Goal: Book appointment/travel/reservation

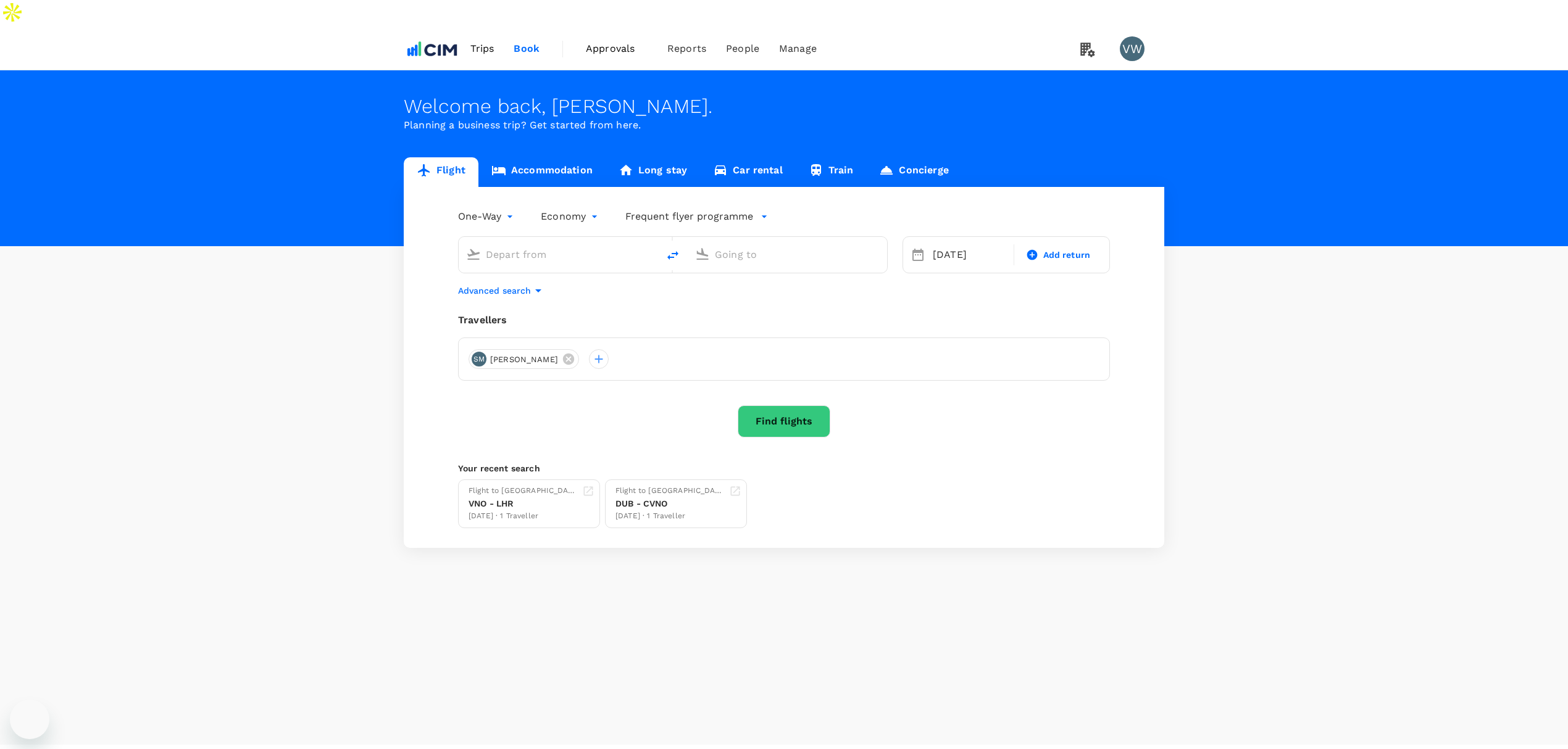
type input "London Heathrow (LHR)"
type input "[GEOGRAPHIC_DATA] (DUB)"
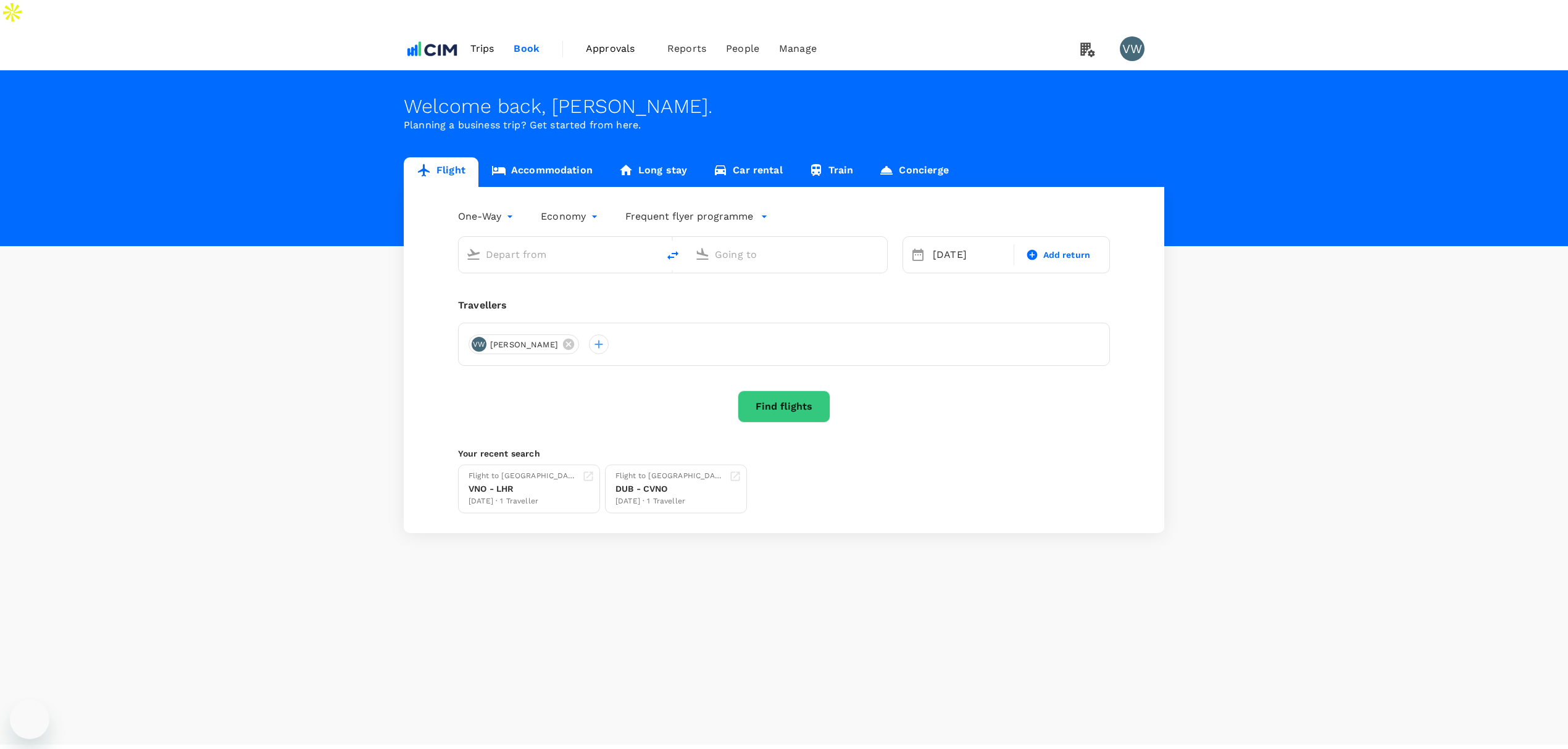
type input "London Heathrow (LHR)"
type input "[GEOGRAPHIC_DATA] (DUB)"
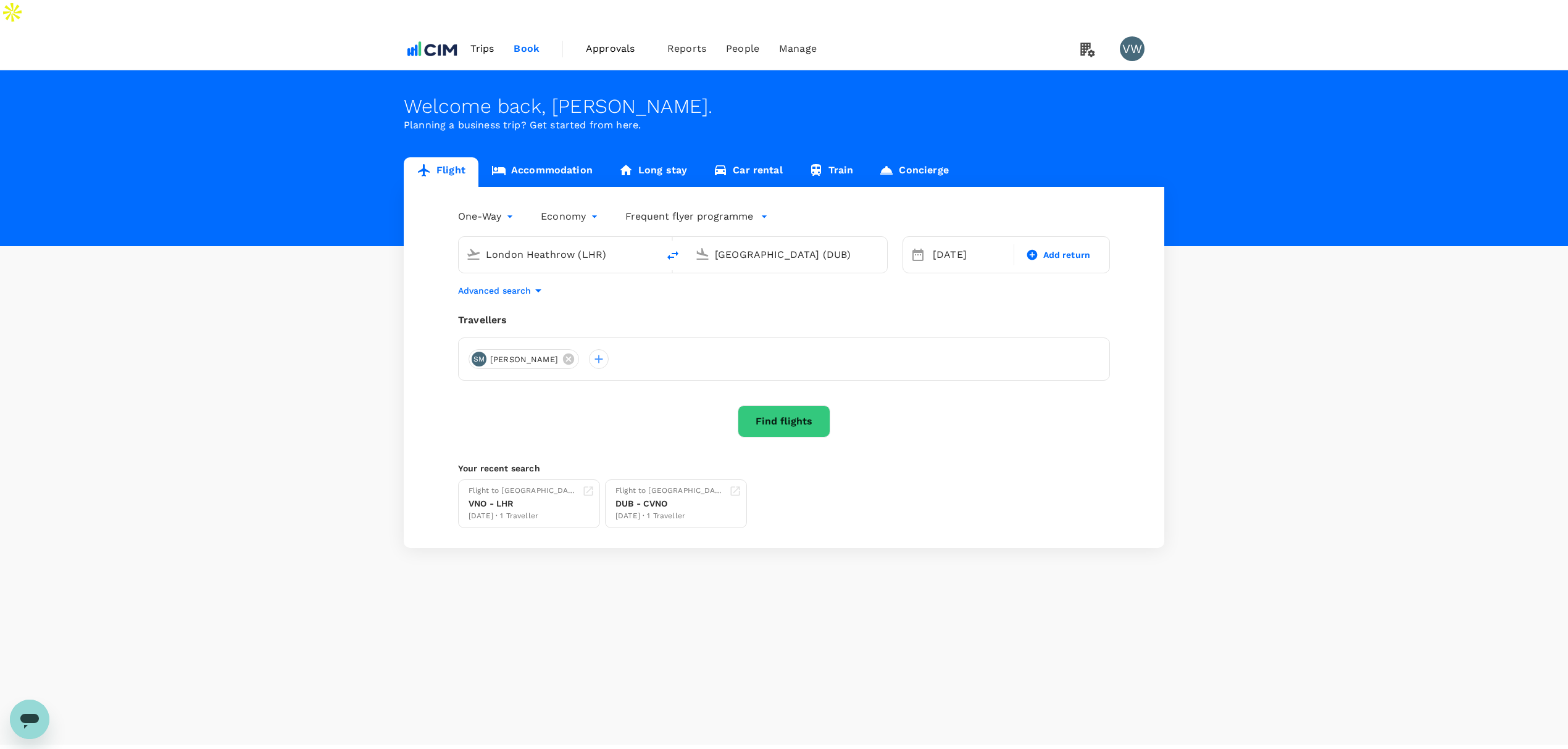
click at [475, 42] on span "Trips" at bounding box center [482, 49] width 24 height 15
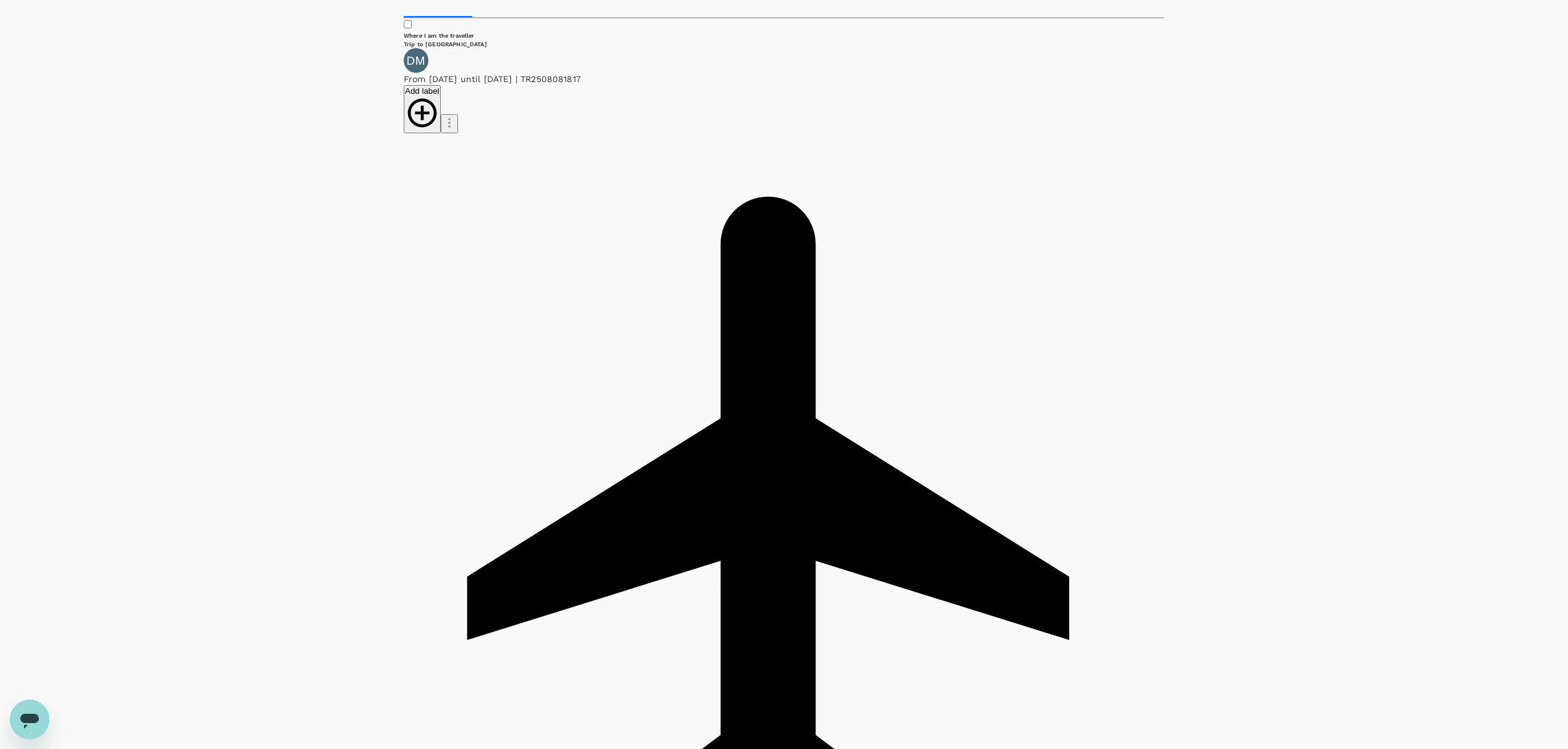
scroll to position [164, 0]
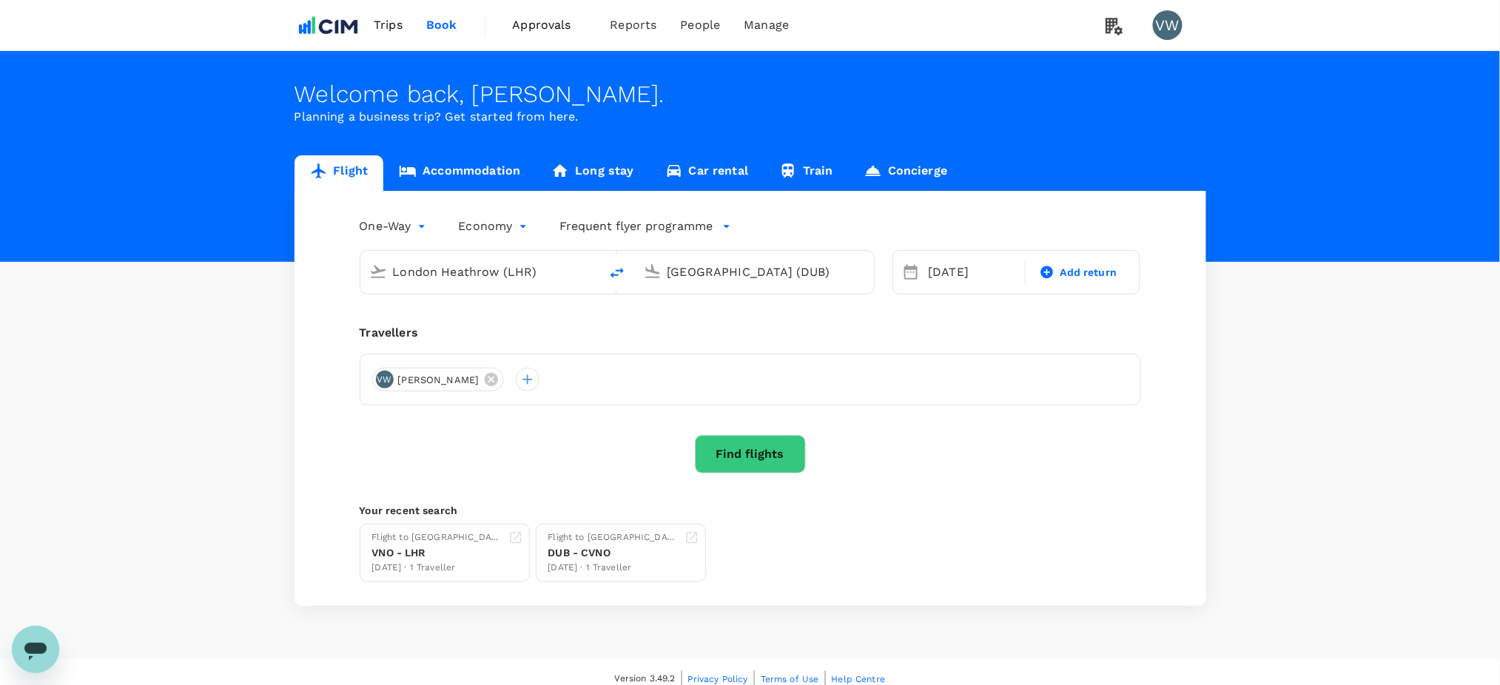
type input "London Heathrow (LHR)"
type input "[GEOGRAPHIC_DATA] (DUB)"
type input "London Heathrow (LHR)"
type input "[GEOGRAPHIC_DATA] (DUB)"
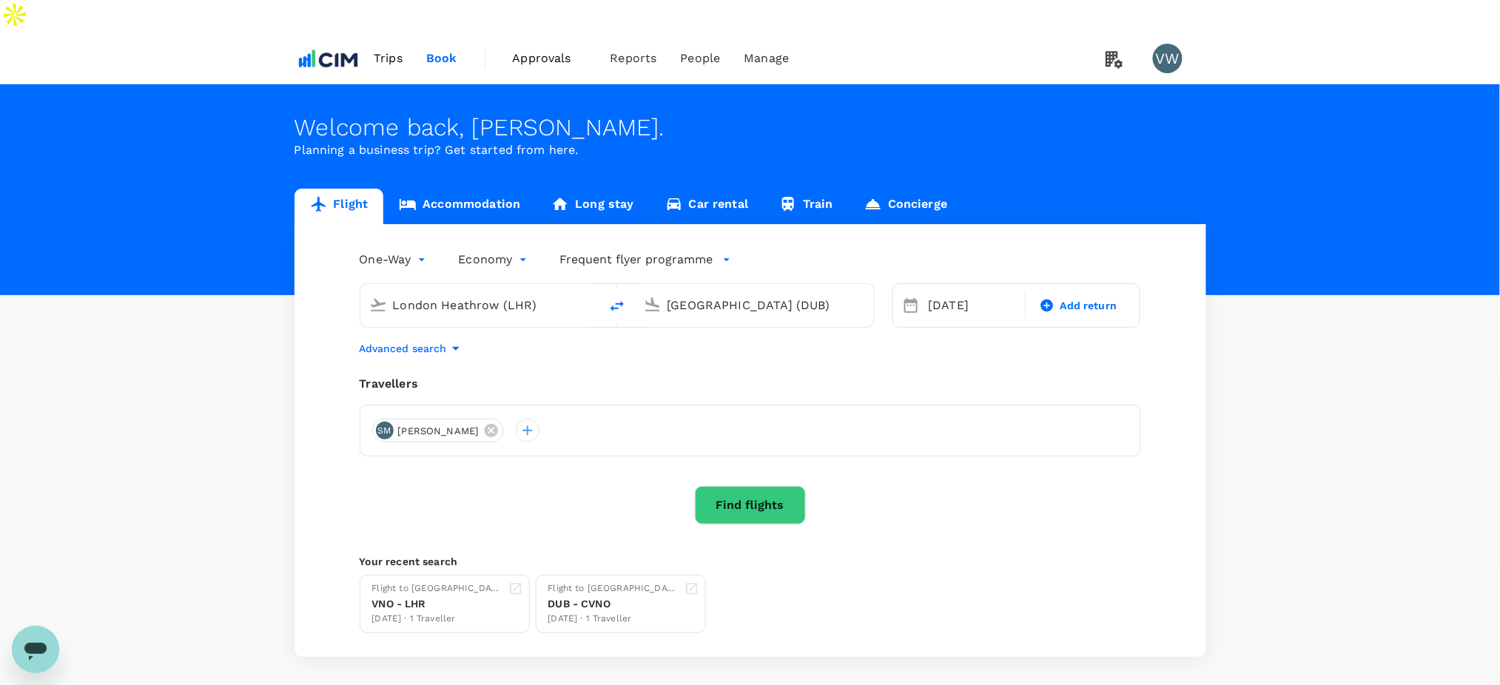
click at [386, 50] on span "Trips" at bounding box center [388, 59] width 29 height 18
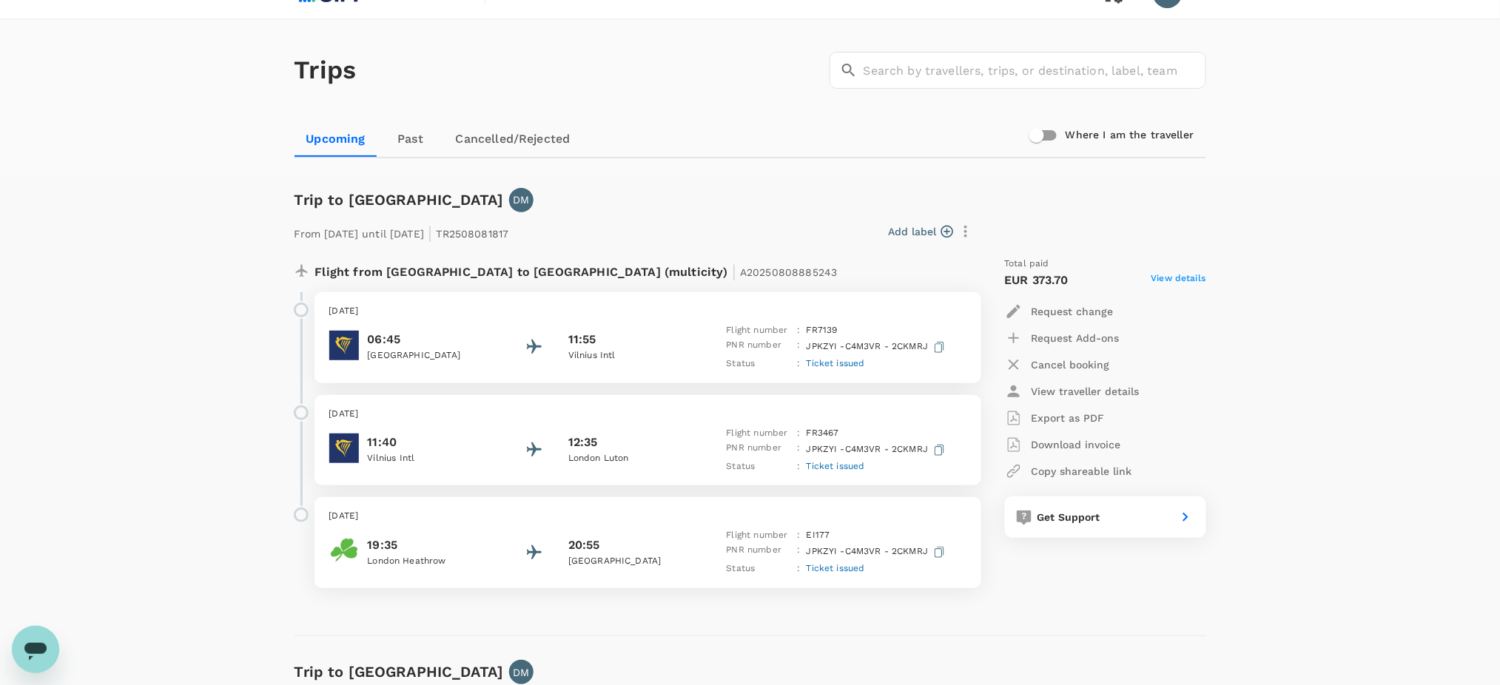
scroll to position [98, 0]
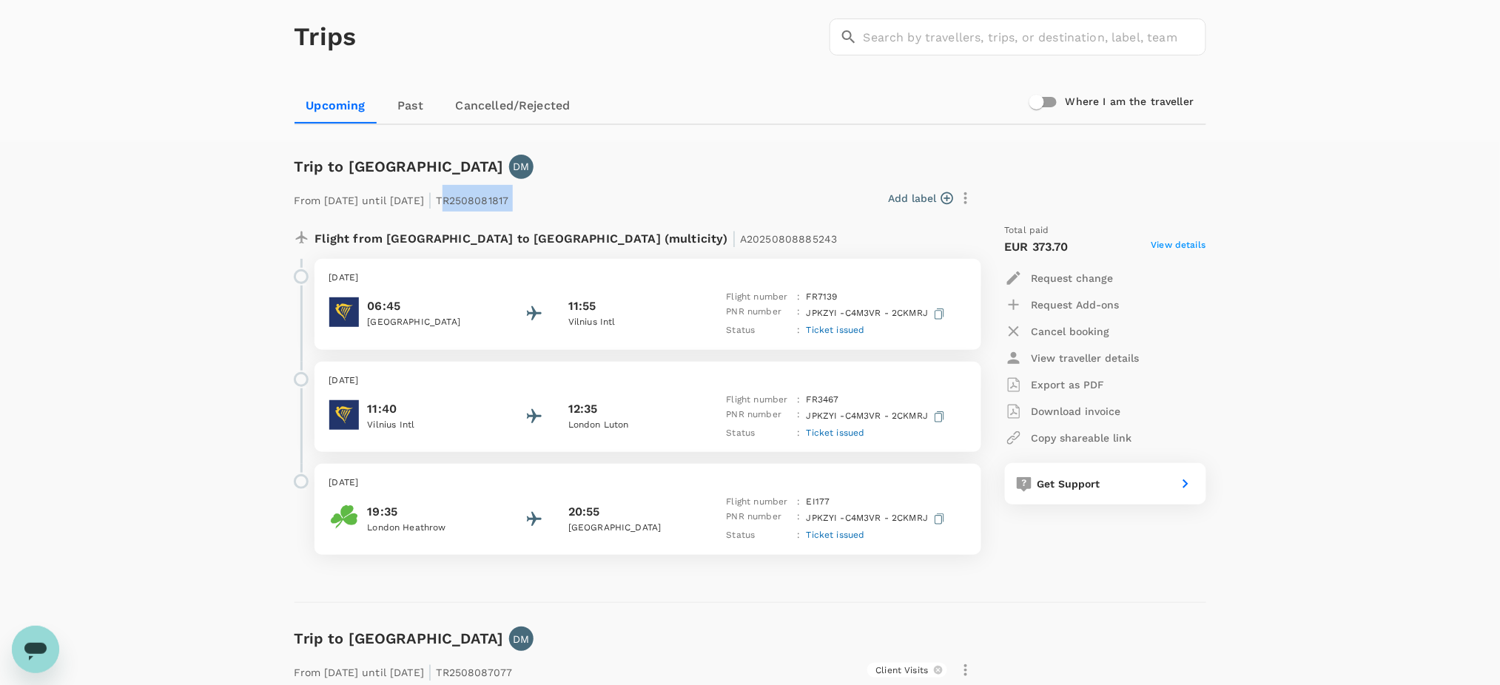
drag, startPoint x: 495, startPoint y: 165, endPoint x: 574, endPoint y: 167, distance: 79.2
click at [574, 179] on div "From [DATE] until [DATE] | TR2508081817 Add label" at bounding box center [634, 195] width 690 height 33
click at [500, 185] on p "From [DATE] until [DATE] | TR2508081817" at bounding box center [402, 198] width 215 height 27
drag, startPoint x: 491, startPoint y: 166, endPoint x: 581, endPoint y: 164, distance: 89.6
click at [581, 179] on div "From [DATE] until [DATE] | TR2508081817 Add label" at bounding box center [634, 195] width 690 height 33
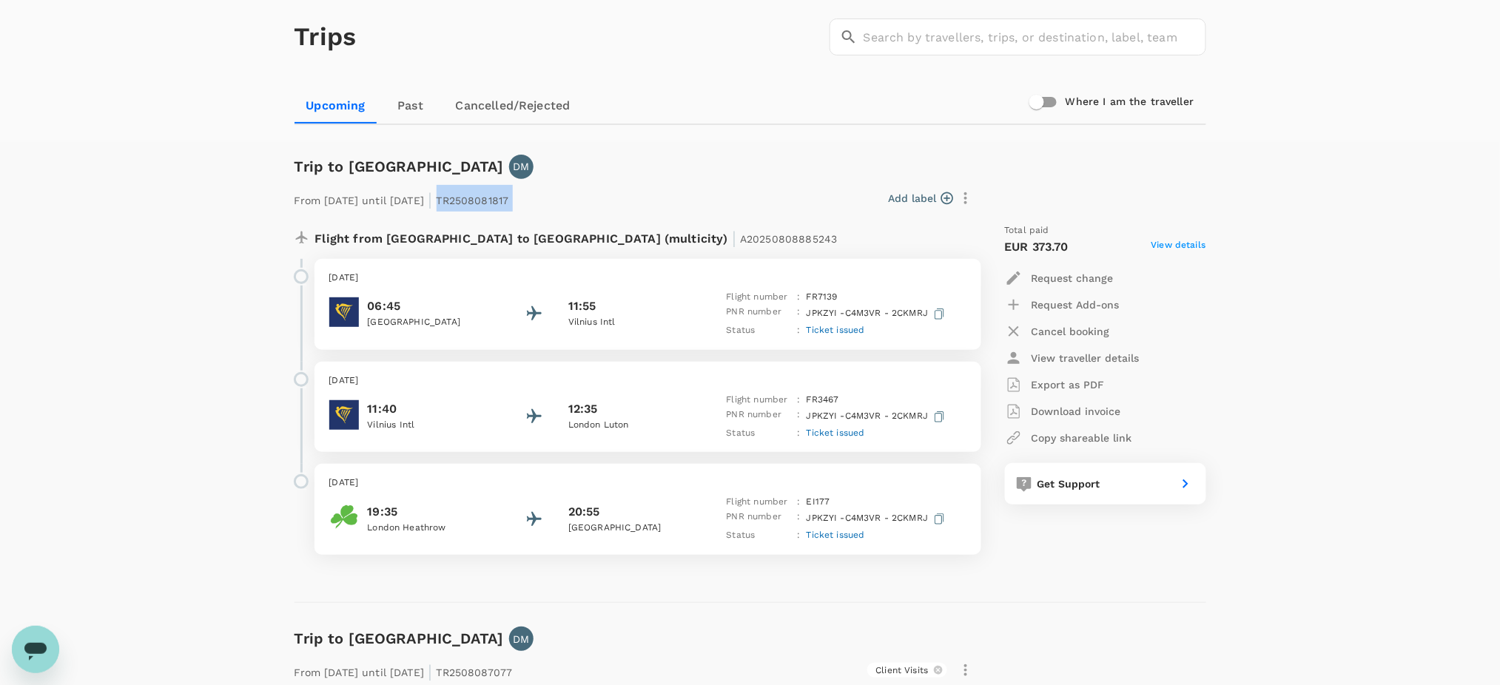
copy div "TR2508081817 Add label"
